Goal: Find specific page/section: Find specific page/section

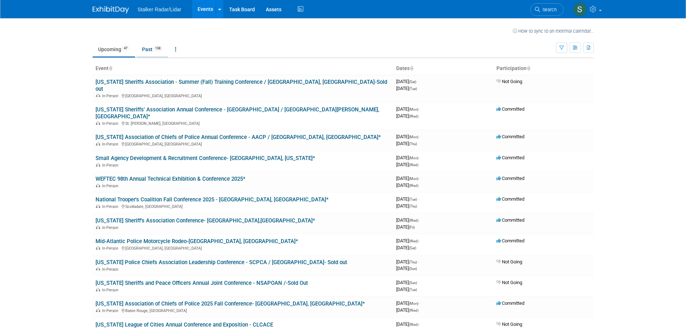
click at [153, 49] on link "Past 138" at bounding box center [153, 49] width 32 height 14
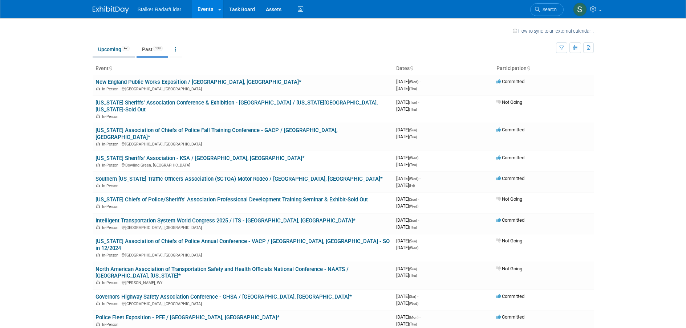
click at [116, 48] on link "Upcoming 47" at bounding box center [114, 49] width 42 height 14
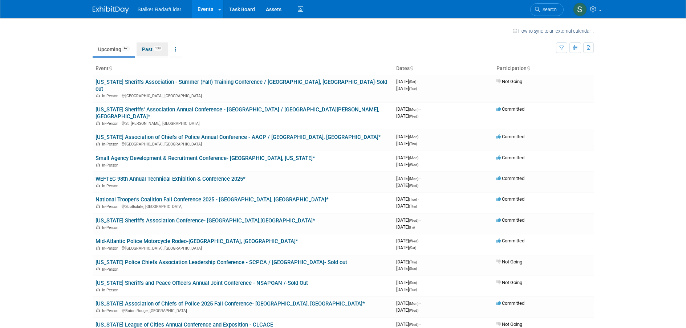
click at [147, 49] on link "Past 138" at bounding box center [153, 49] width 32 height 14
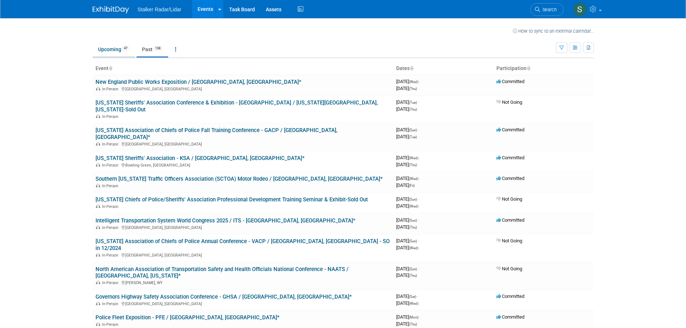
click at [117, 48] on link "Upcoming 47" at bounding box center [114, 49] width 42 height 14
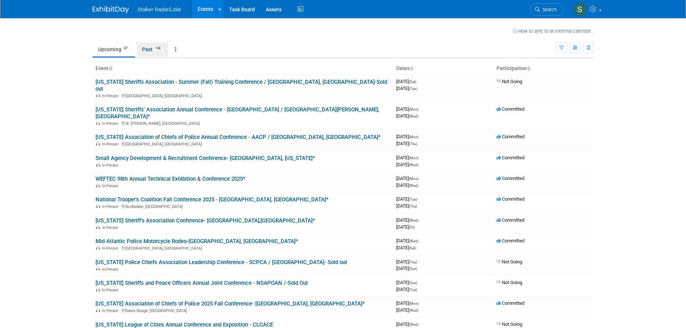
click at [153, 49] on link "Past 138" at bounding box center [153, 49] width 32 height 14
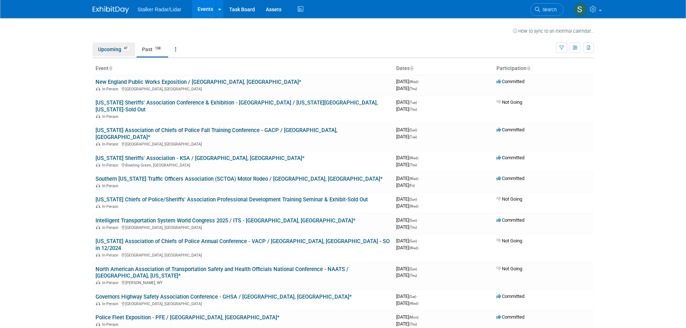
click at [119, 48] on link "Upcoming 47" at bounding box center [114, 49] width 42 height 14
